Goal: Entertainment & Leisure: Consume media (video, audio)

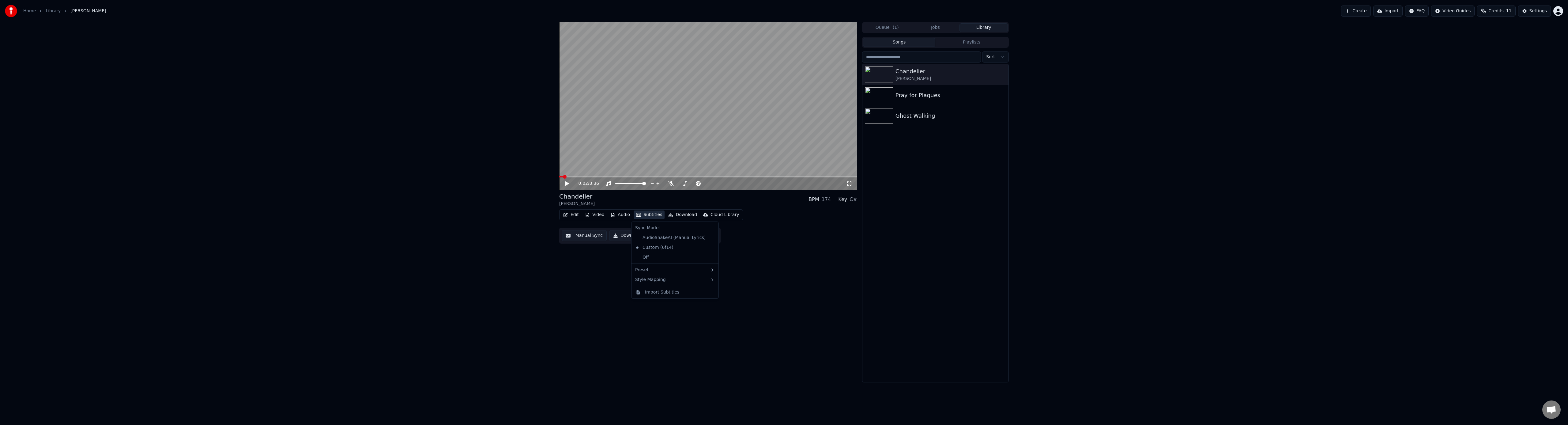
click at [656, 216] on button "Subtitles" at bounding box center [649, 215] width 31 height 9
click at [740, 292] on div "4 Lines (Horizontal)" at bounding box center [752, 291] width 77 height 10
click at [559, 175] on span at bounding box center [561, 177] width 4 height 4
click at [593, 217] on button "Video" at bounding box center [595, 215] width 24 height 9
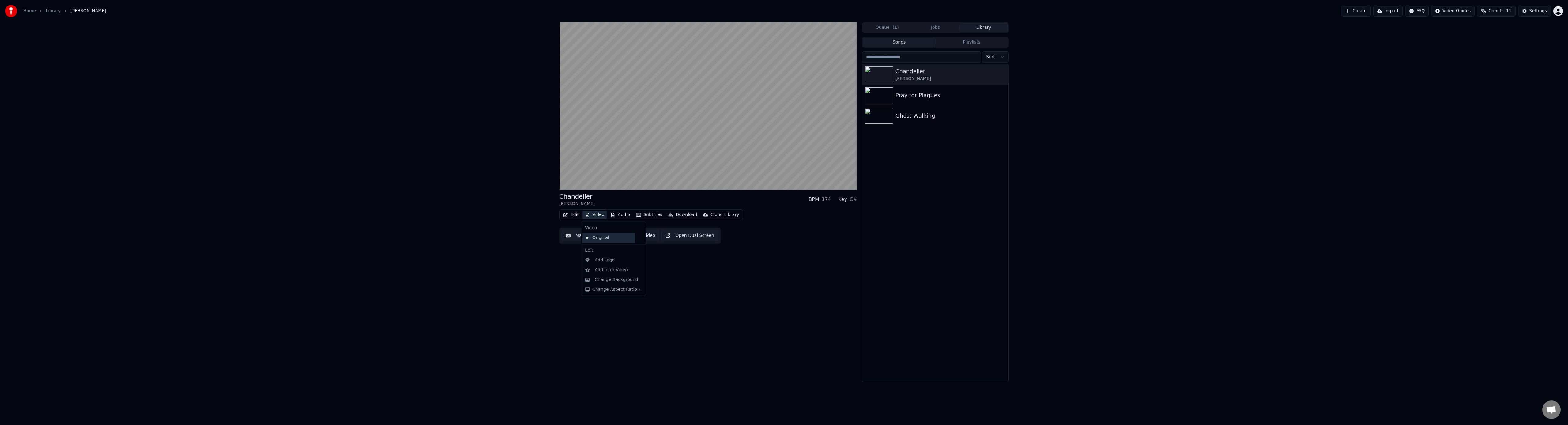
click at [601, 239] on div "Original" at bounding box center [609, 237] width 53 height 10
click at [591, 215] on button "Video" at bounding box center [595, 215] width 24 height 9
click at [559, 175] on span at bounding box center [561, 177] width 4 height 4
click at [606, 184] on icon at bounding box center [609, 183] width 6 height 5
drag, startPoint x: 572, startPoint y: 177, endPoint x: 534, endPoint y: 172, distance: 38.3
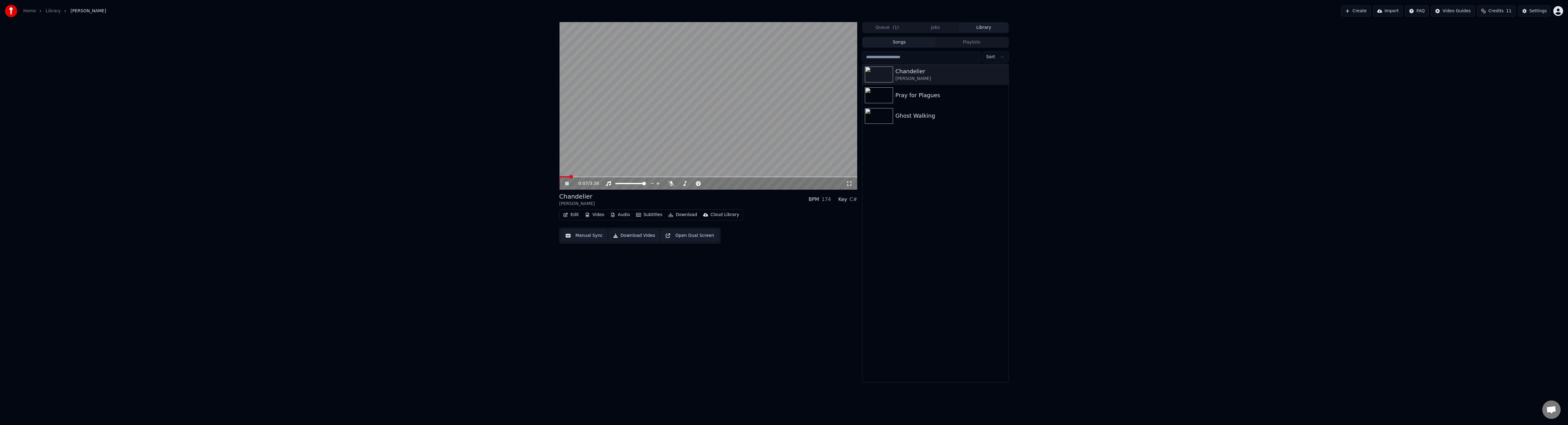
click at [534, 172] on div "0:07 / 3:36 Chandelier Sia BPM 174 Key C# Edit Video Audio Subtitles Download C…" at bounding box center [784, 202] width 1568 height 360
click at [559, 176] on span at bounding box center [559, 177] width 0 height 1
click at [569, 182] on icon at bounding box center [572, 183] width 15 height 5
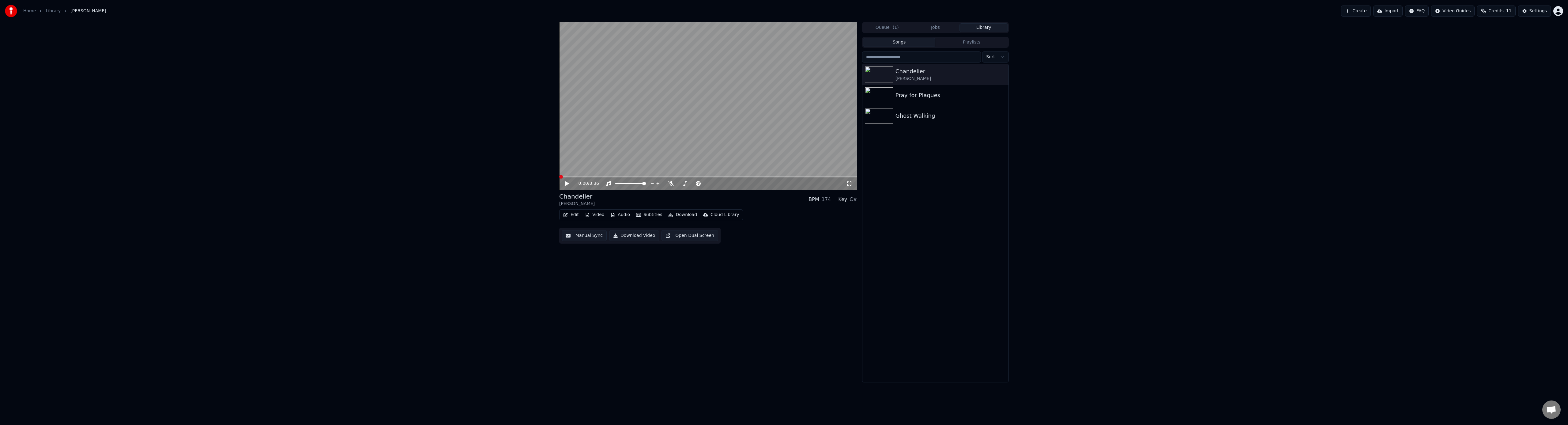
click at [559, 175] on span at bounding box center [561, 177] width 4 height 4
click at [649, 216] on button "Subtitles" at bounding box center [649, 215] width 31 height 9
click at [654, 248] on div "Custom (6f14)" at bounding box center [654, 247] width 43 height 10
click at [601, 214] on button "Video" at bounding box center [595, 215] width 24 height 9
click at [604, 239] on div "Original" at bounding box center [609, 237] width 53 height 10
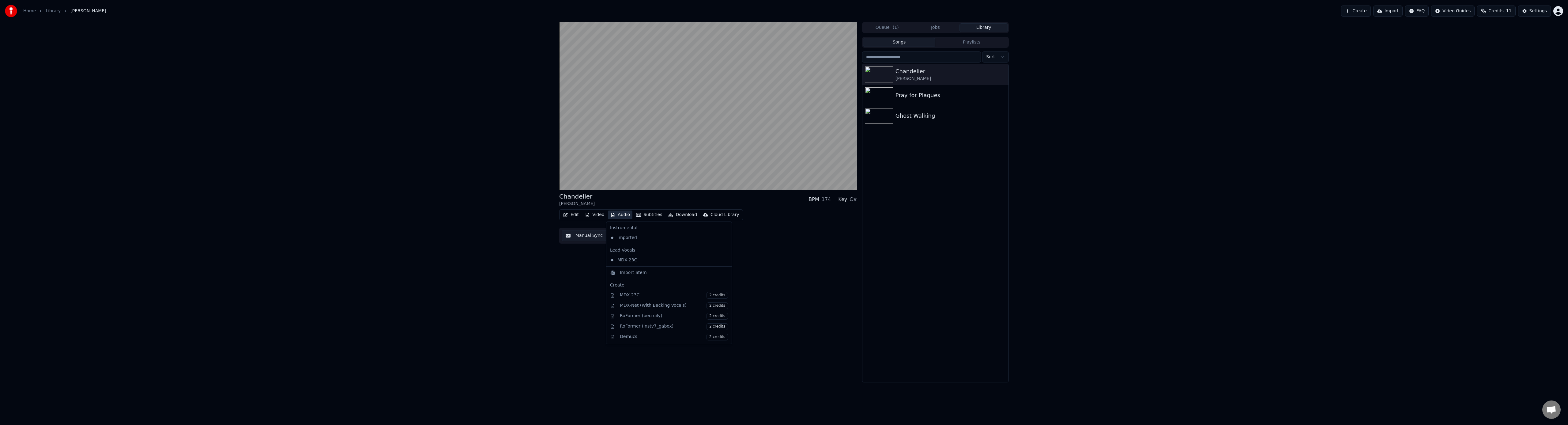
click at [616, 216] on button "Audio" at bounding box center [620, 215] width 24 height 9
click at [626, 236] on div "Imported" at bounding box center [664, 237] width 114 height 10
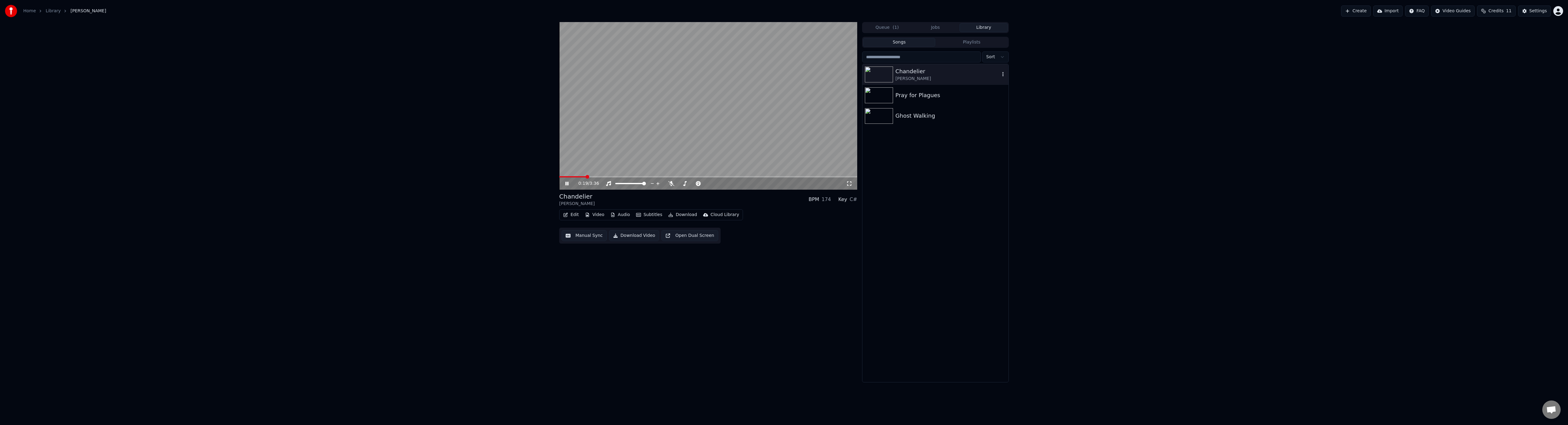
click at [937, 72] on div "Chandelier" at bounding box center [948, 71] width 105 height 9
click at [893, 29] on span "( 1 )" at bounding box center [896, 27] width 6 height 6
click at [566, 184] on icon at bounding box center [567, 183] width 3 height 4
click at [559, 176] on span at bounding box center [561, 177] width 4 height 4
click at [559, 175] on span at bounding box center [561, 177] width 4 height 4
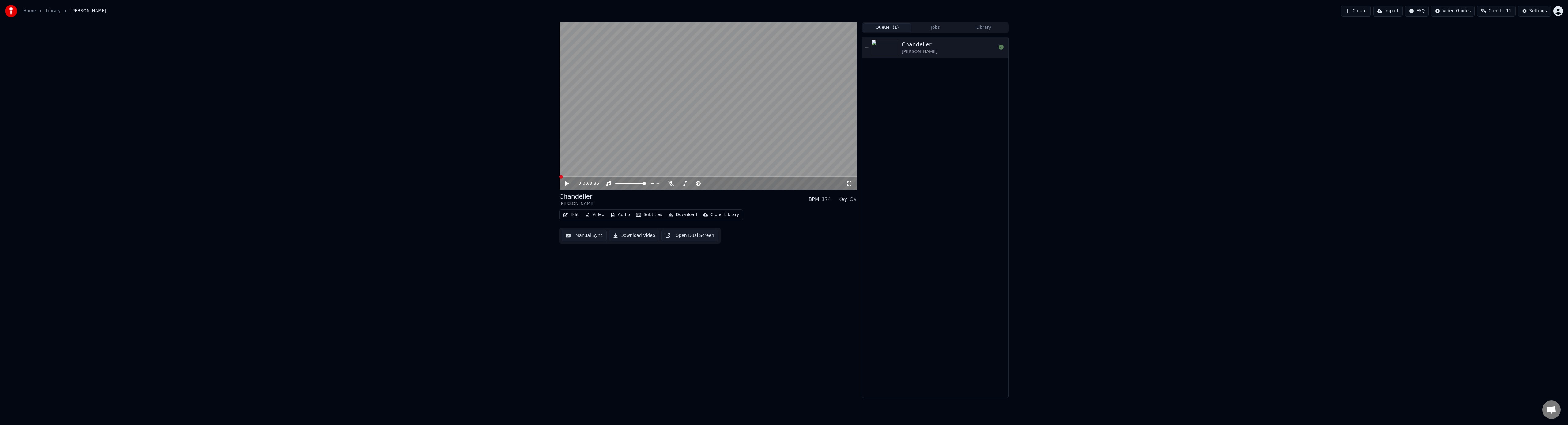
click at [566, 183] on icon at bounding box center [567, 183] width 4 height 4
click at [566, 183] on icon at bounding box center [567, 183] width 3 height 4
click at [559, 177] on span at bounding box center [561, 177] width 4 height 4
click at [576, 178] on span at bounding box center [575, 177] width 4 height 4
click at [559, 176] on span at bounding box center [561, 177] width 4 height 4
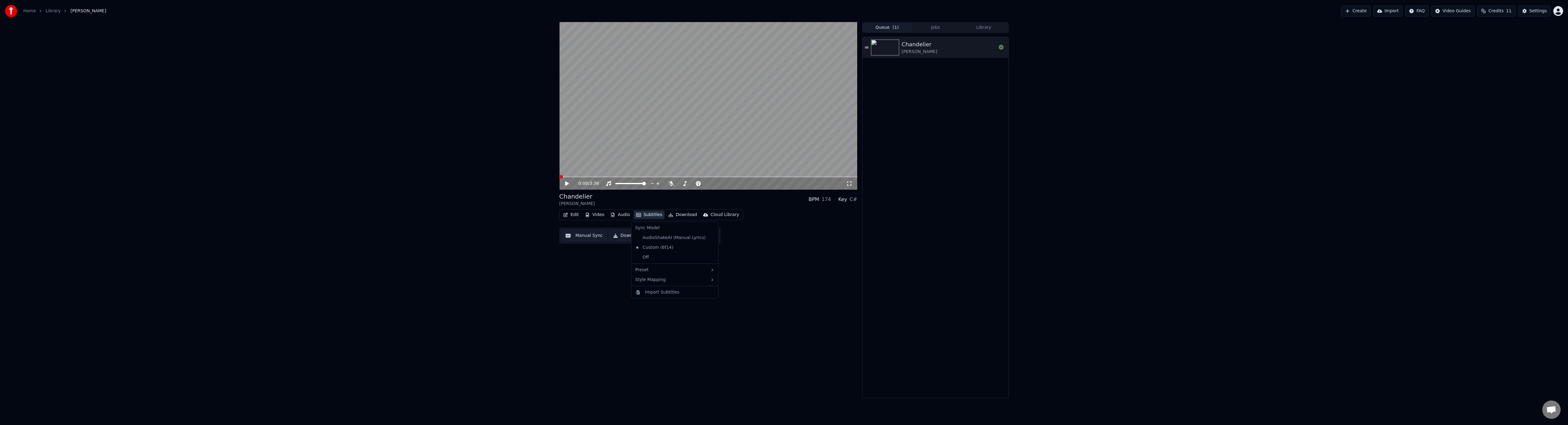
click at [650, 215] on button "Subtitles" at bounding box center [649, 215] width 31 height 9
click at [751, 274] on div "2 Lines - Static (Horizontal)" at bounding box center [752, 272] width 77 height 10
click at [568, 183] on icon at bounding box center [567, 183] width 3 height 4
click at [559, 175] on span at bounding box center [561, 177] width 4 height 4
click at [567, 183] on icon at bounding box center [567, 183] width 4 height 4
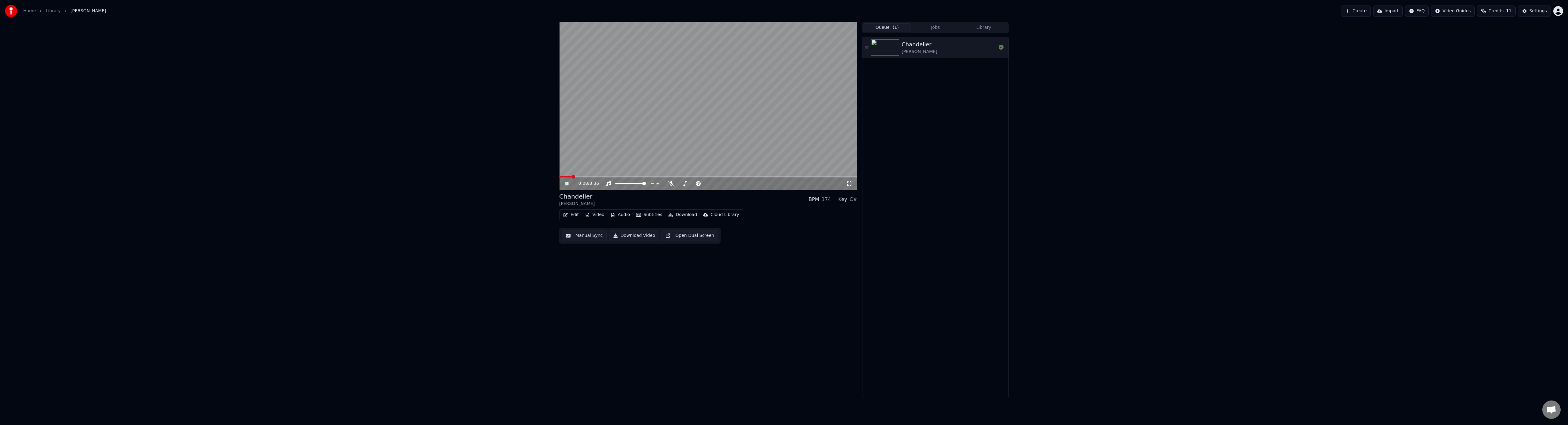
click at [567, 183] on icon at bounding box center [572, 183] width 15 height 5
click at [559, 175] on span at bounding box center [561, 177] width 4 height 4
click at [654, 216] on button "Subtitles" at bounding box center [649, 215] width 31 height 9
click at [743, 293] on div "4 Lines (Horizontal)" at bounding box center [752, 291] width 77 height 10
click at [653, 214] on button "Subtitles" at bounding box center [649, 215] width 31 height 9
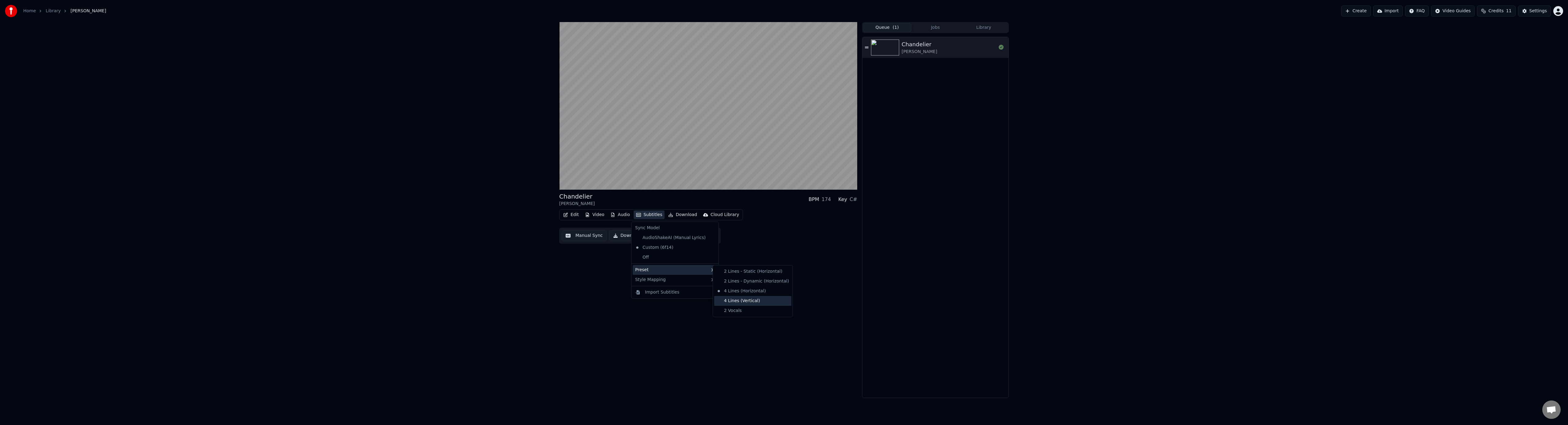
click at [727, 299] on div "4 Lines (Vertical)" at bounding box center [752, 301] width 77 height 10
click at [649, 214] on button "Subtitles" at bounding box center [649, 215] width 31 height 9
click at [748, 280] on div "2 Lines - Dynamic (Horizontal)" at bounding box center [752, 281] width 77 height 10
click at [654, 215] on button "Subtitles" at bounding box center [649, 215] width 31 height 9
click at [748, 273] on div "2 Lines - Static (Horizontal)" at bounding box center [752, 272] width 77 height 10
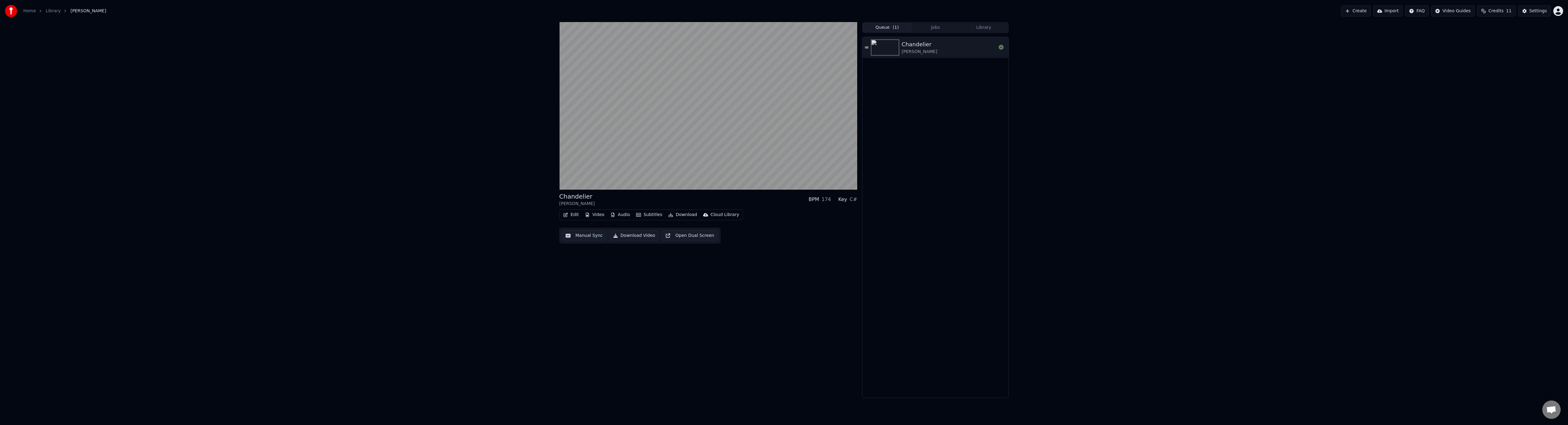
click at [651, 215] on button "Subtitles" at bounding box center [649, 215] width 31 height 9
click at [639, 173] on div "100 100" at bounding box center [637, 173] width 15 height 9
click at [566, 182] on icon at bounding box center [567, 183] width 3 height 4
